Goal: Information Seeking & Learning: Find specific page/section

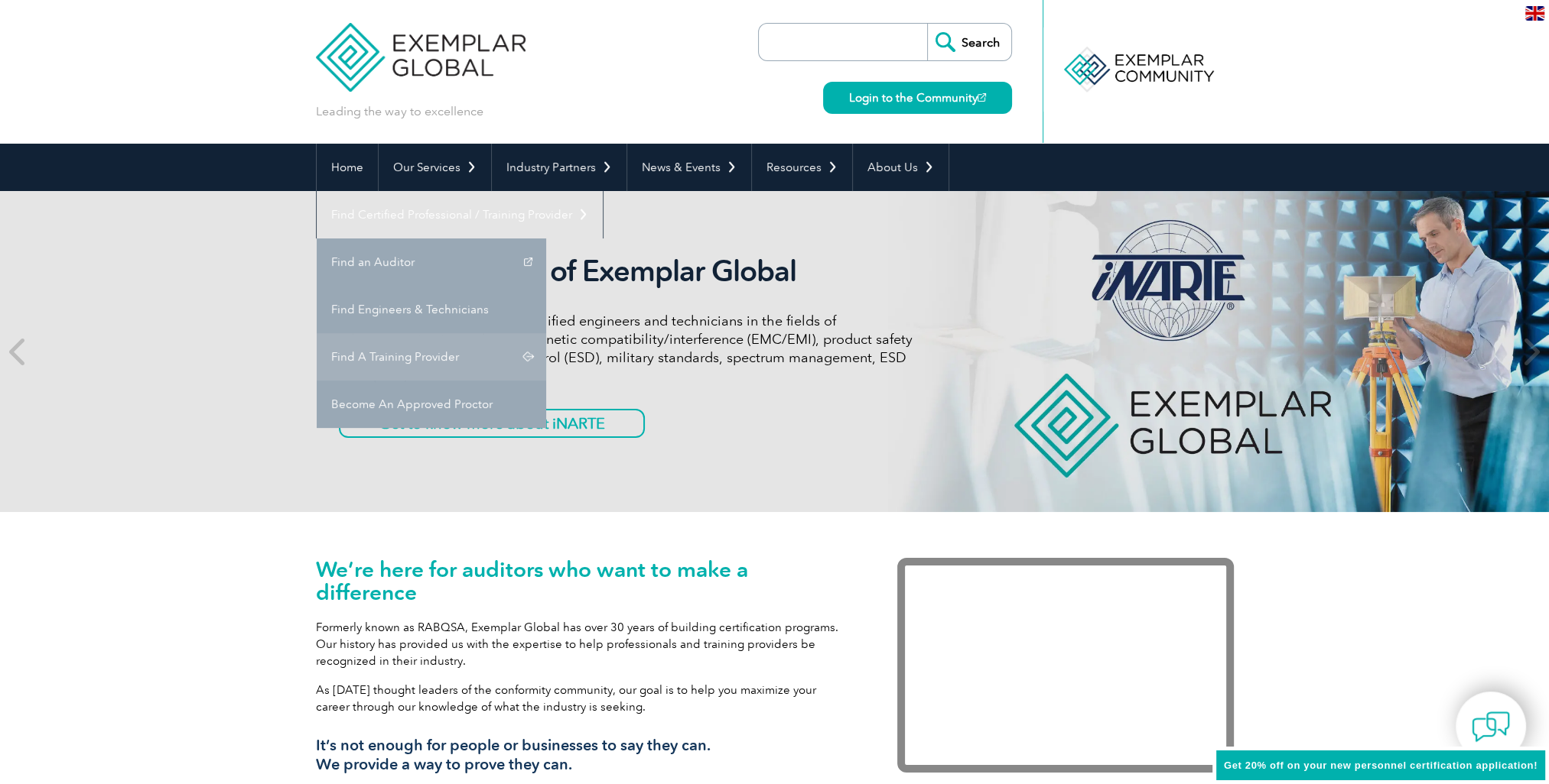
click at [546, 333] on link "Find A Training Provider" at bounding box center [431, 357] width 229 height 48
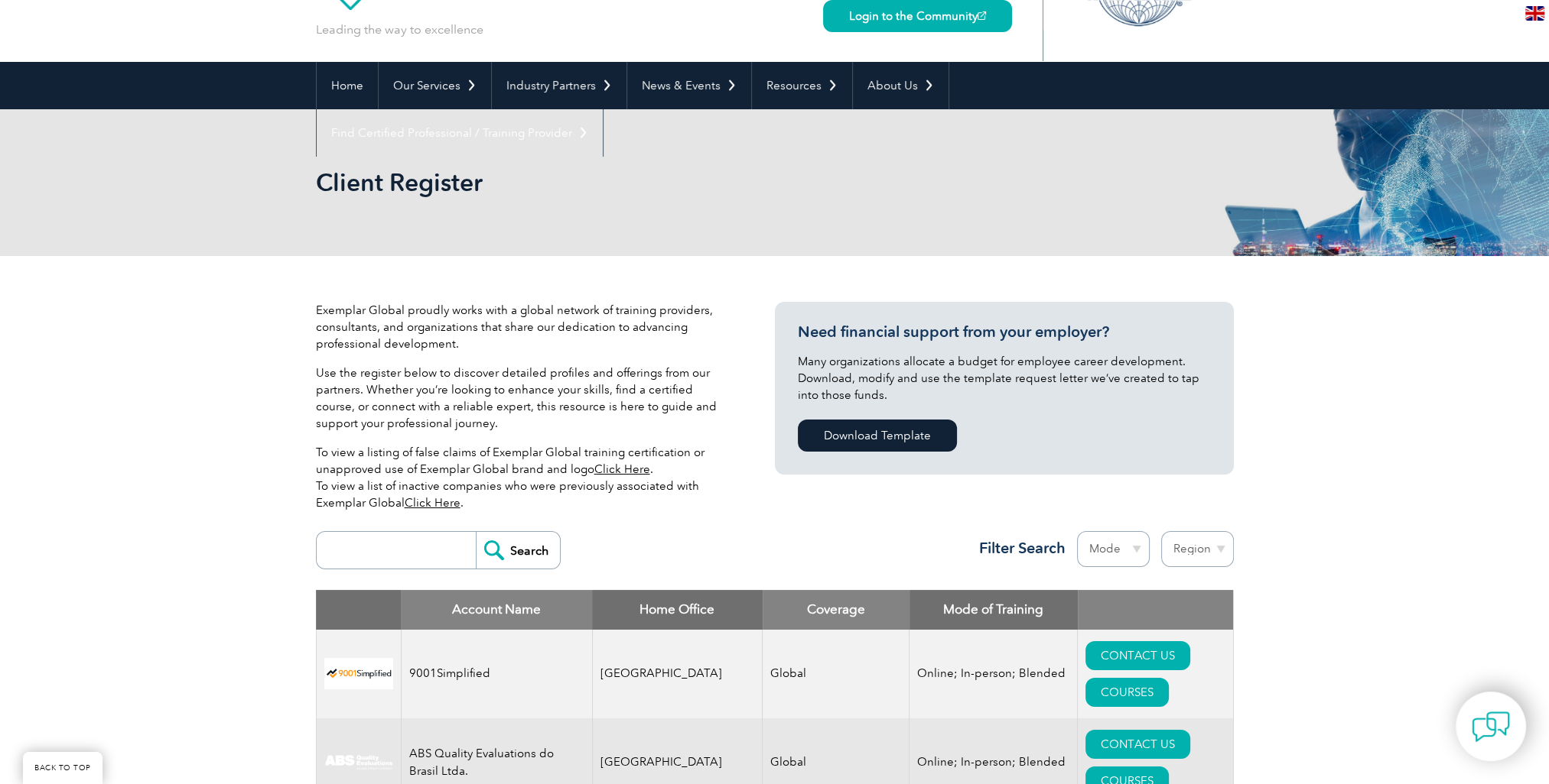
scroll to position [255, 0]
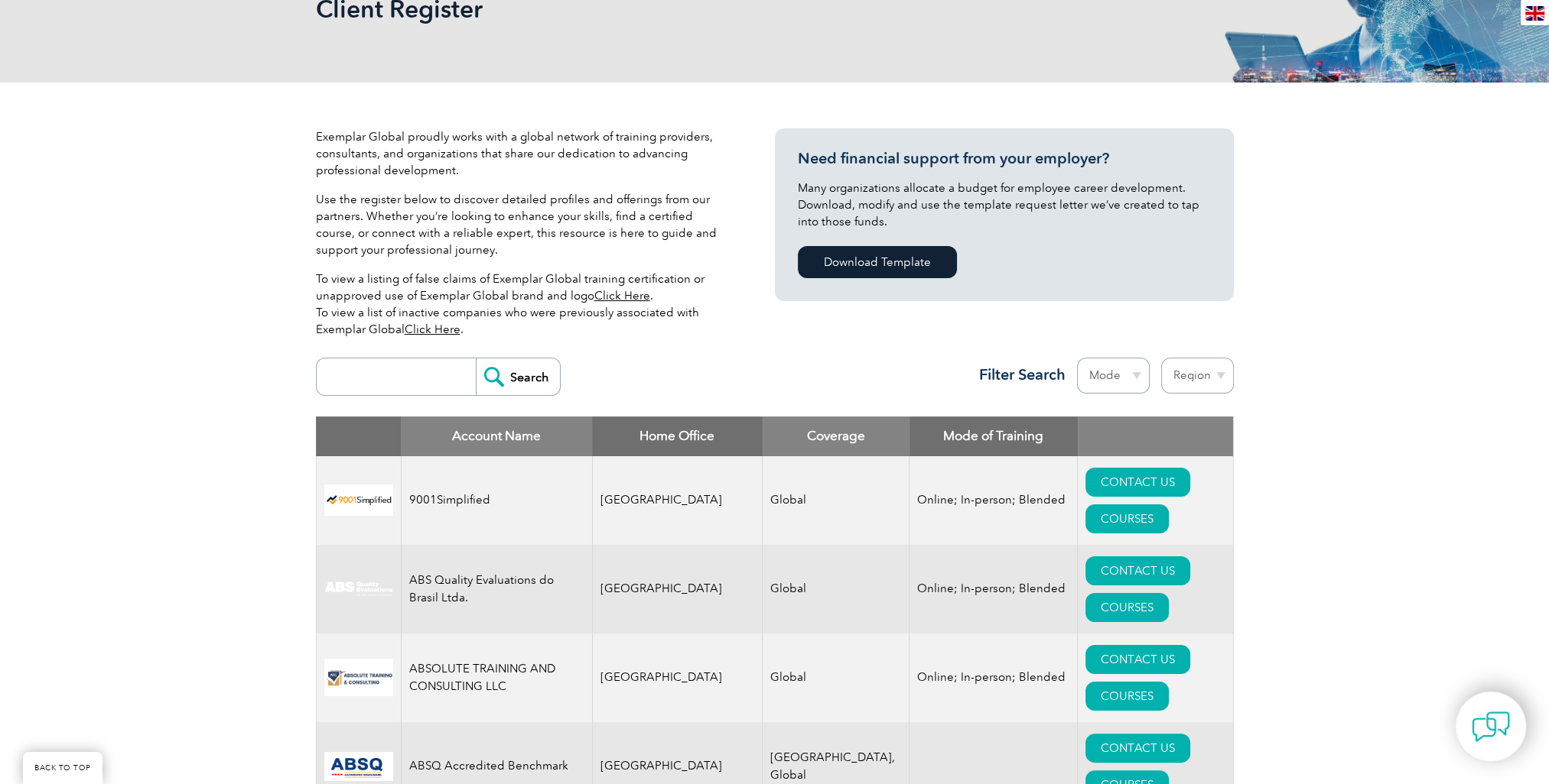
click at [373, 378] on input "search" at bounding box center [400, 377] width 151 height 36
type input "iso14001"
click at [506, 381] on input "Search" at bounding box center [517, 377] width 84 height 36
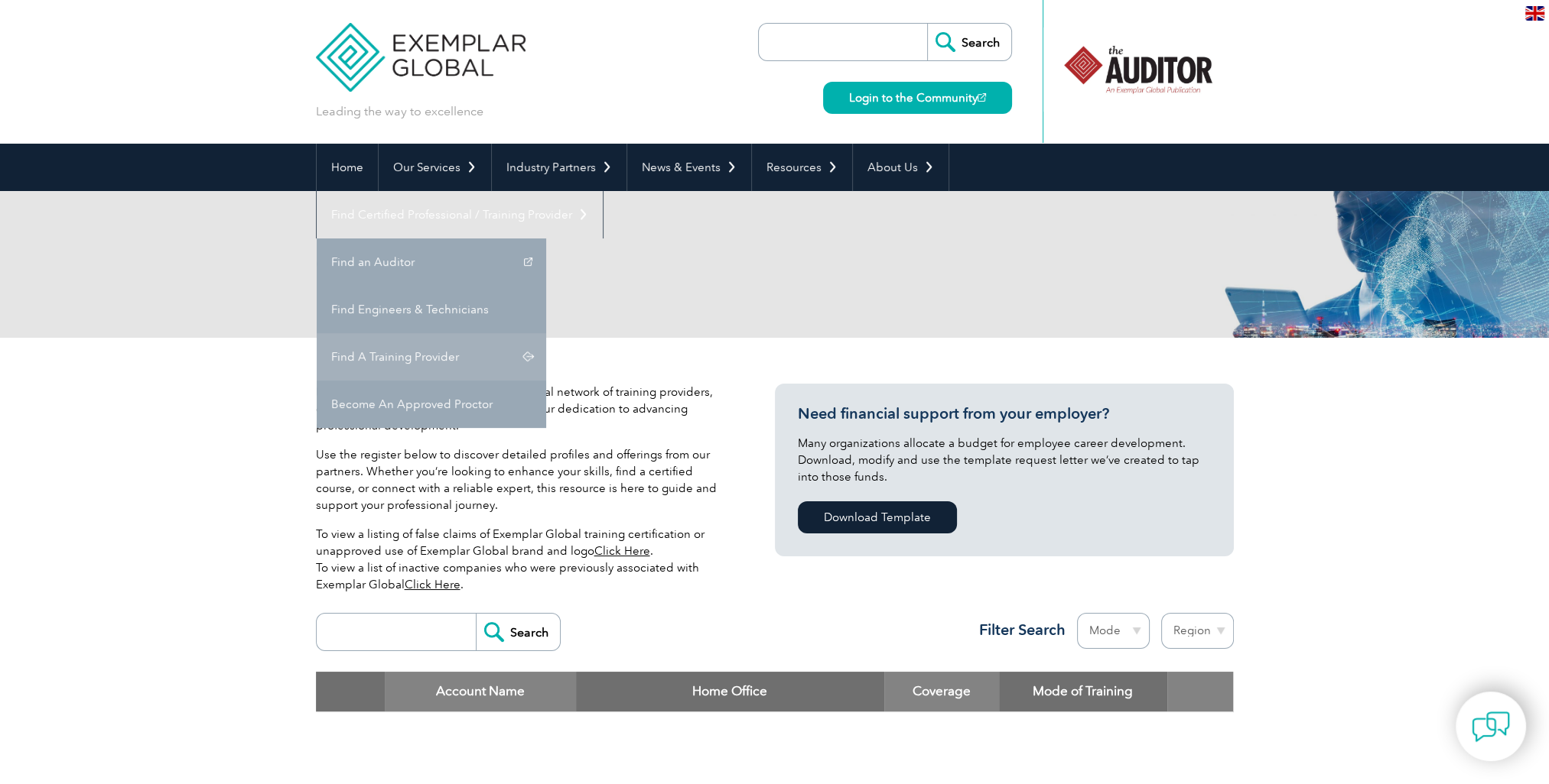
click at [546, 333] on link "Find A Training Provider" at bounding box center [431, 357] width 229 height 48
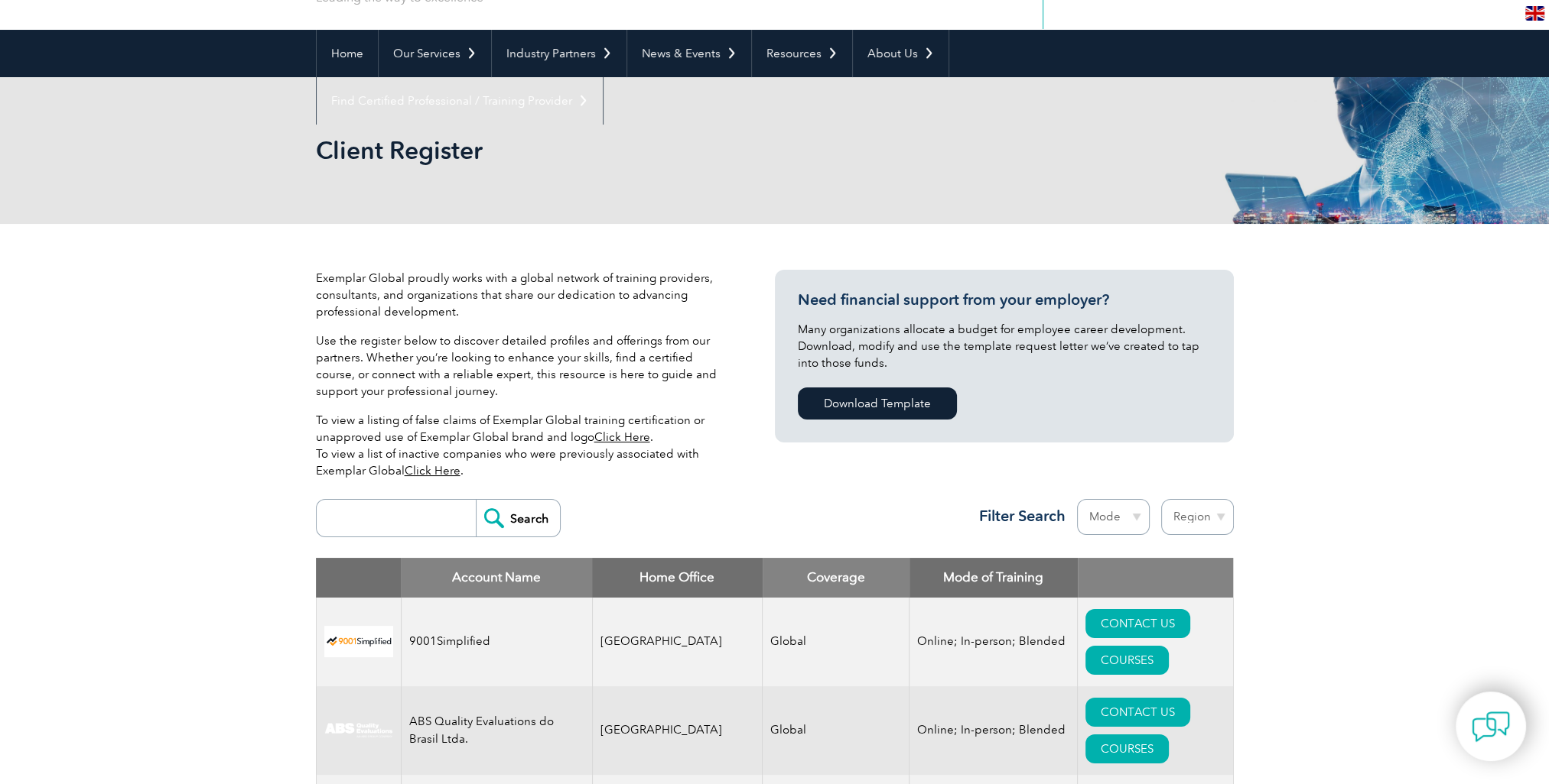
scroll to position [115, 0]
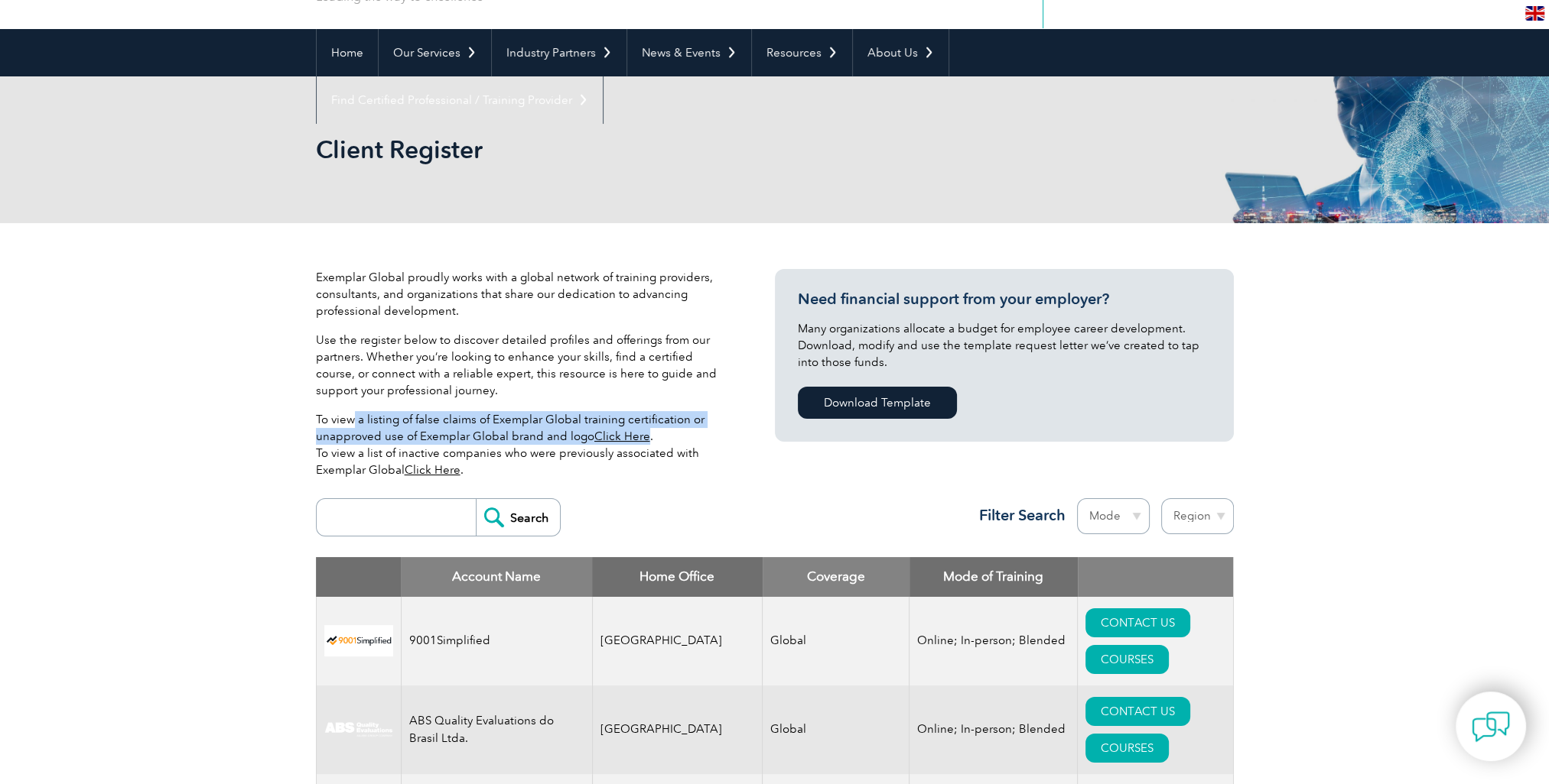
drag, startPoint x: 351, startPoint y: 420, endPoint x: 645, endPoint y: 436, distance: 294.4
click at [645, 436] on p "To view a listing of false claims of Exemplar Global training certification or …" at bounding box center [522, 445] width 413 height 67
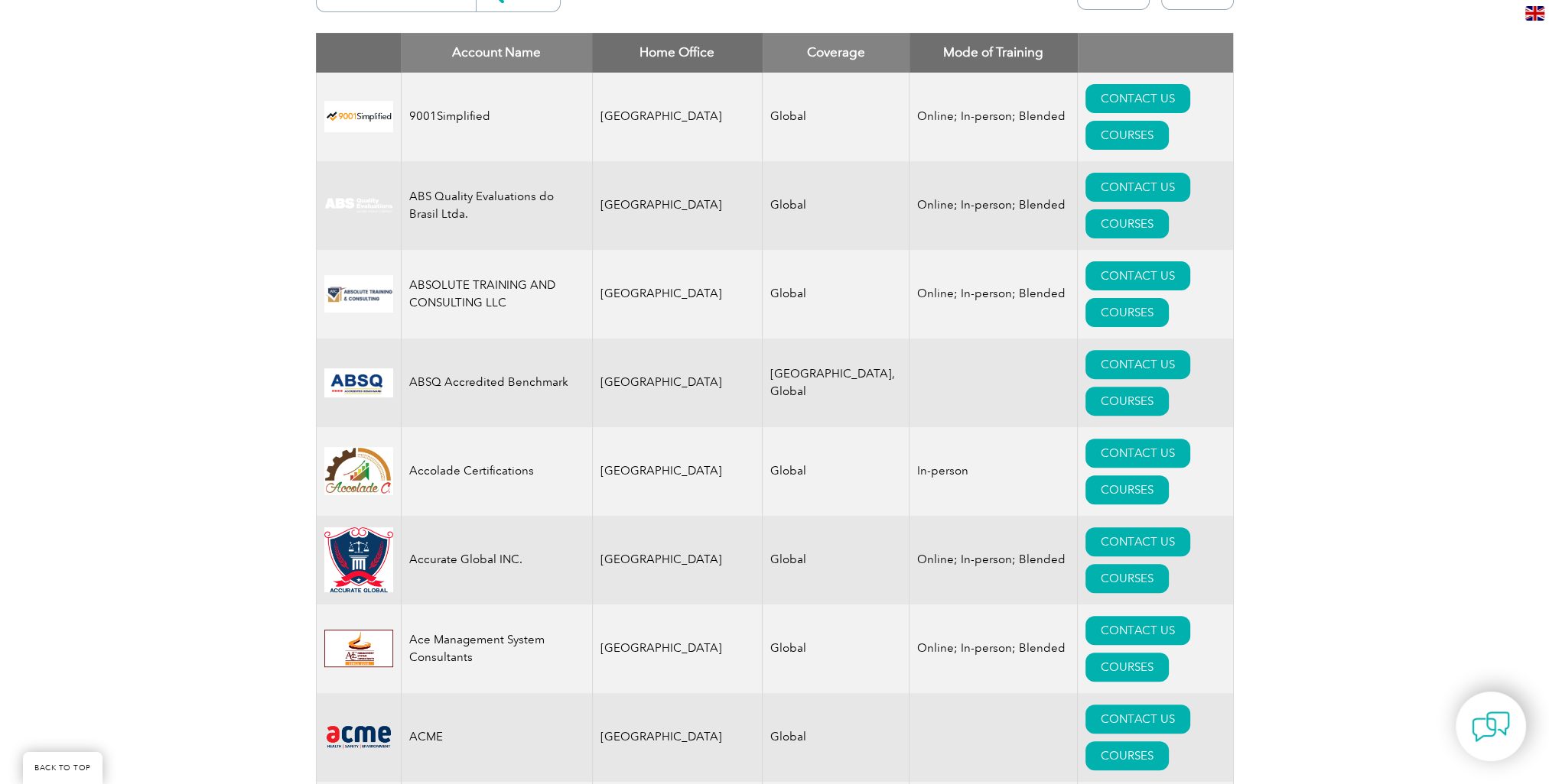
scroll to position [94, 0]
